Goal: Information Seeking & Learning: Understand process/instructions

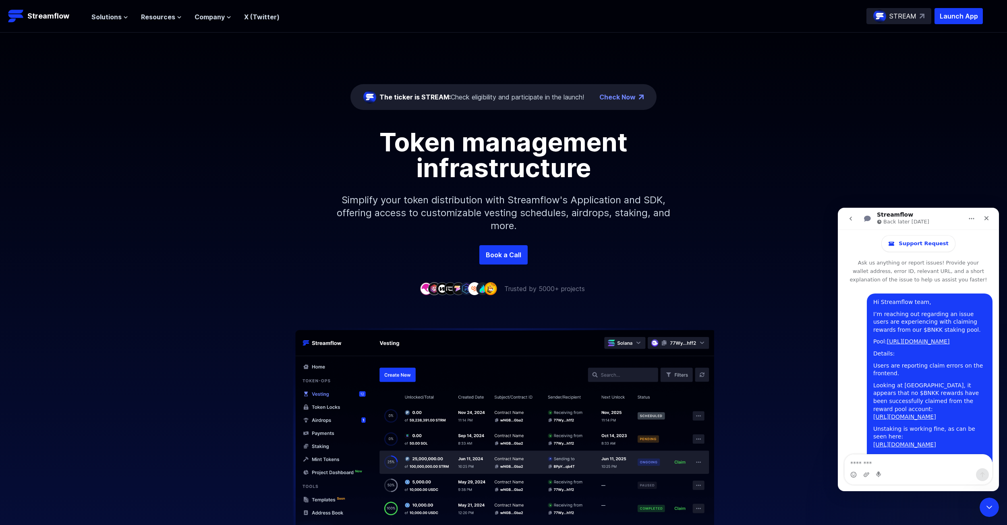
scroll to position [1253, 0]
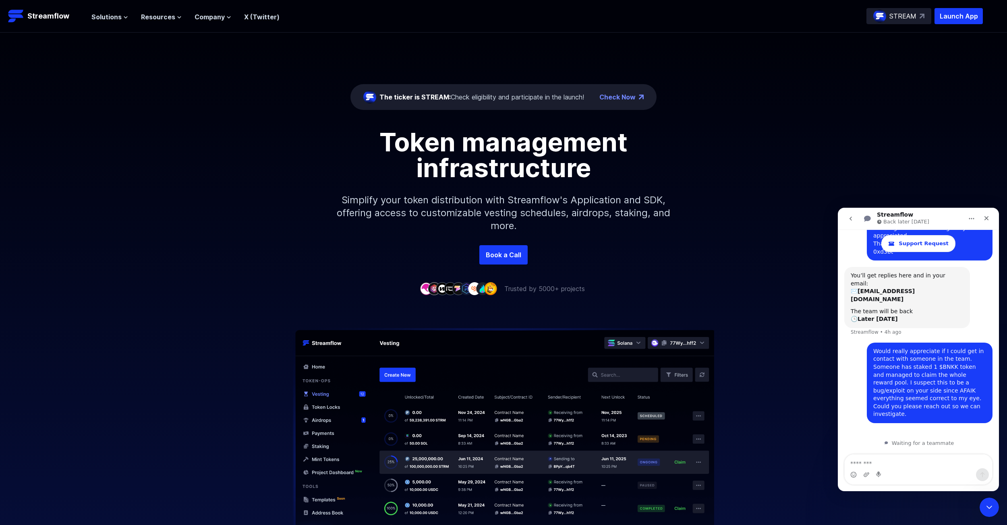
click at [849, 220] on icon "go back" at bounding box center [850, 218] width 6 height 6
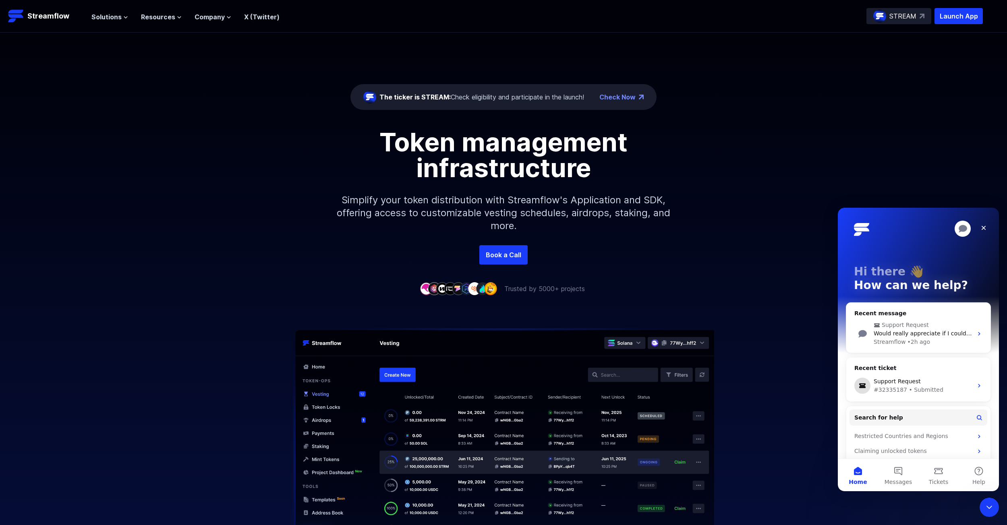
click at [693, 192] on div "Token management infrastructure Simplify your token distribution with Streamflo…" at bounding box center [503, 187] width 1007 height 116
click at [982, 227] on icon "Close" at bounding box center [983, 228] width 6 height 6
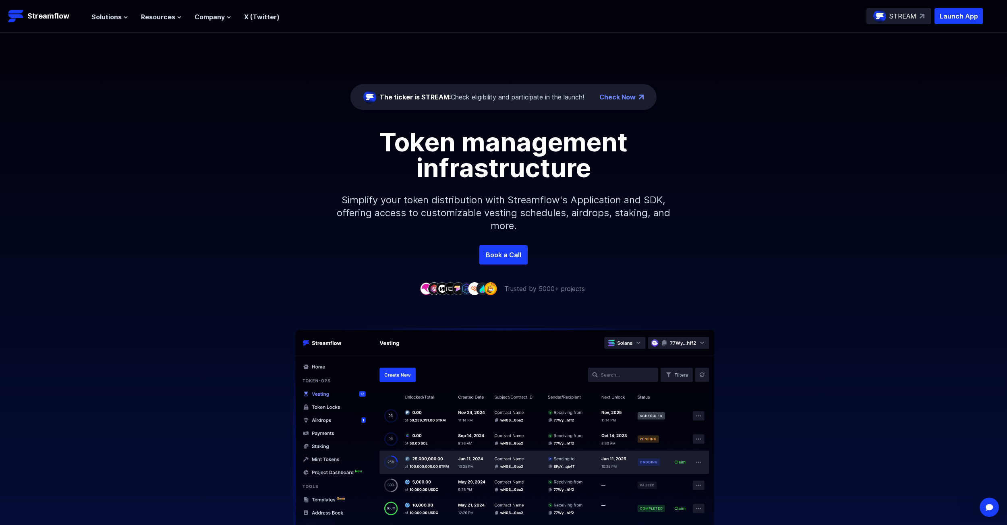
click at [813, 176] on div "Token management infrastructure Simplify your token distribution with Streamflo…" at bounding box center [503, 187] width 1007 height 116
click at [951, 11] on p "Launch App" at bounding box center [958, 16] width 48 height 16
click at [204, 18] on span "Company" at bounding box center [209, 17] width 30 height 10
click at [165, 19] on span "Resources" at bounding box center [158, 17] width 34 height 10
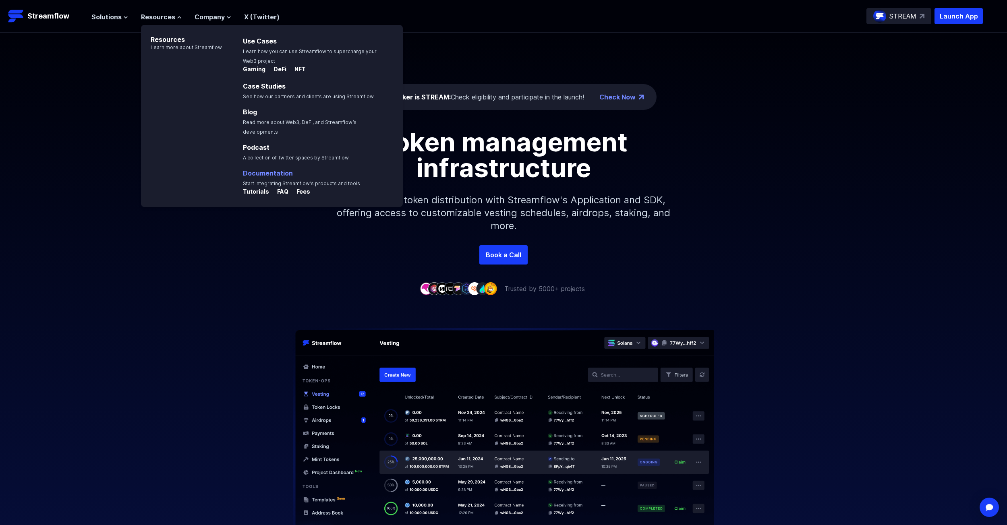
click at [265, 169] on link "Documentation" at bounding box center [268, 173] width 50 height 8
